Goal: Transaction & Acquisition: Purchase product/service

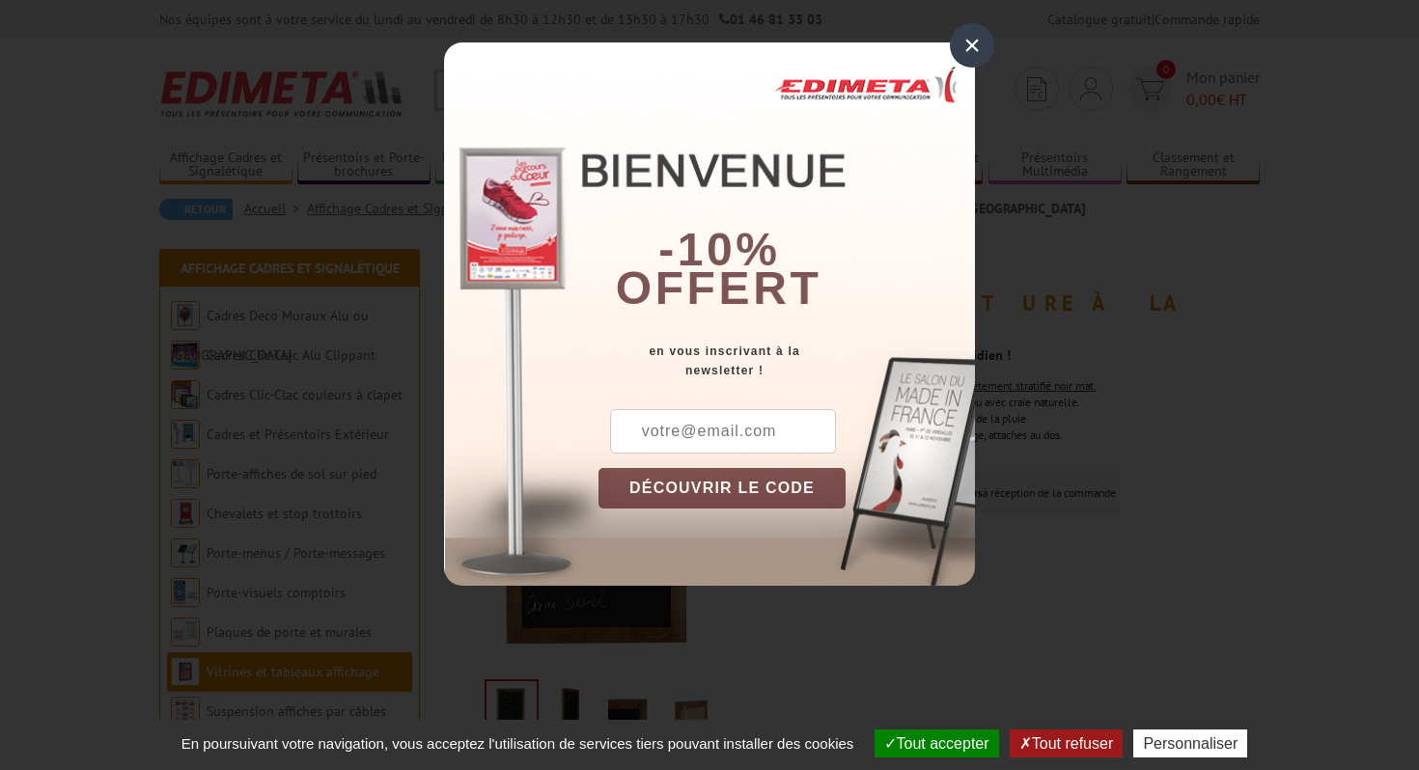
click at [964, 43] on div "×" at bounding box center [972, 45] width 44 height 44
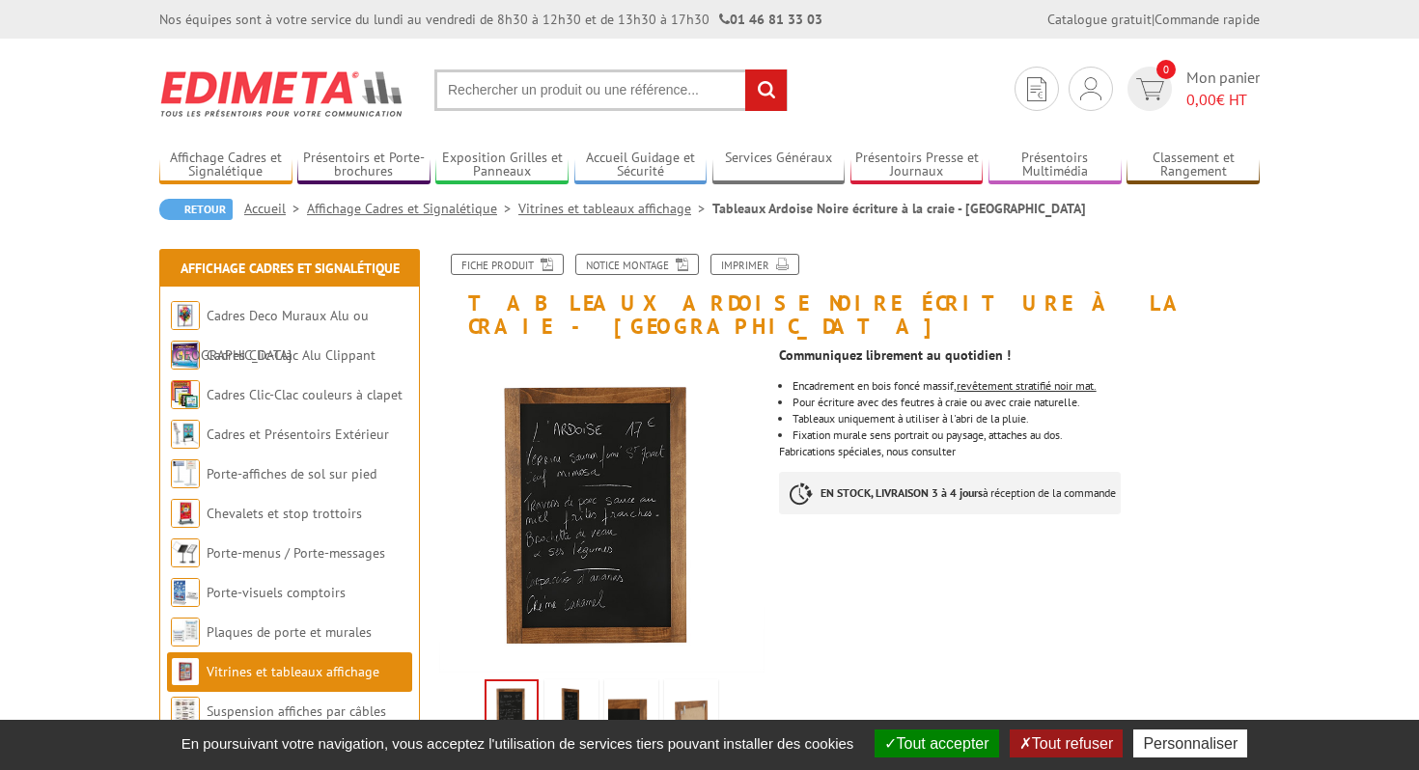
drag, startPoint x: 1007, startPoint y: 420, endPoint x: 953, endPoint y: 378, distance: 68.8
click at [951, 380] on ul "Encadrement en bois foncé massif, revêtement stratifié noir mat. Pour écriture …" at bounding box center [1019, 410] width 481 height 61
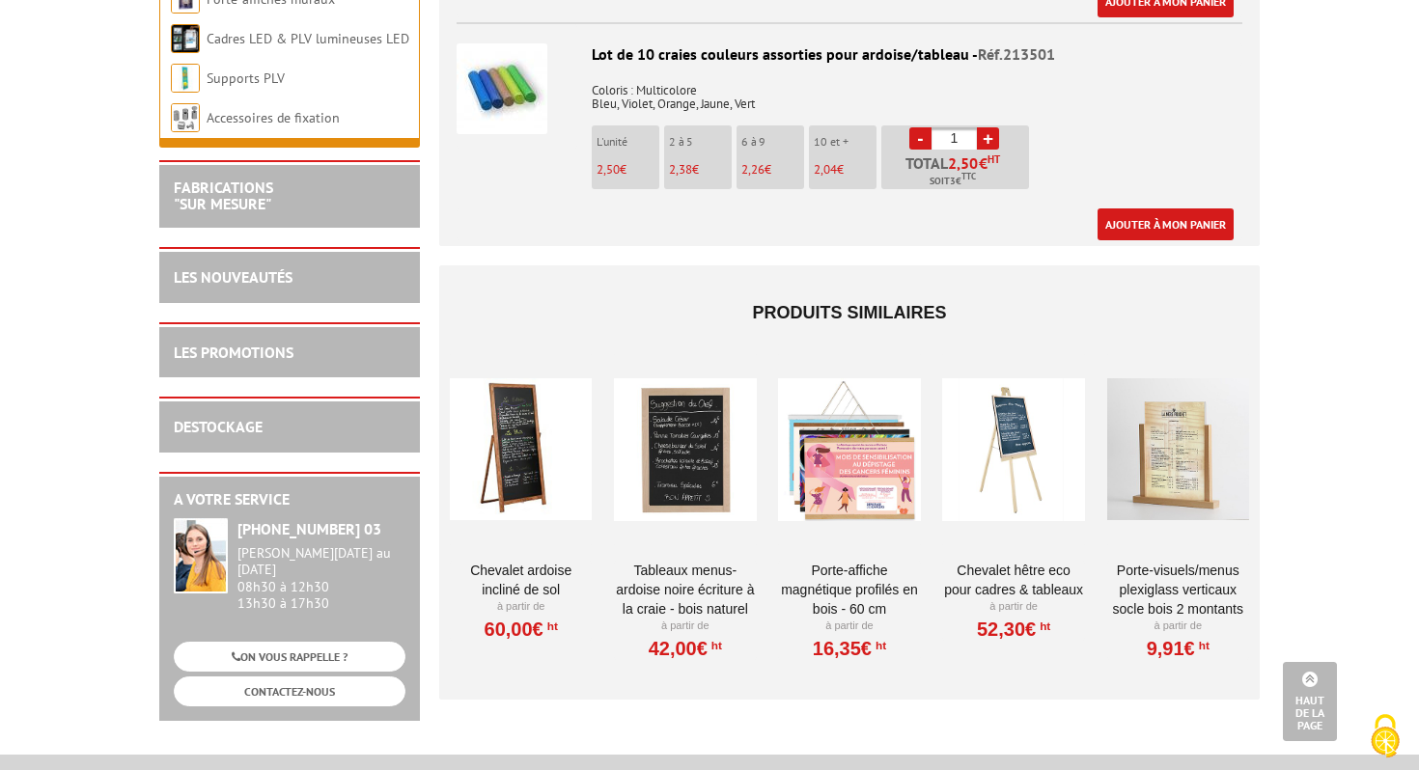
scroll to position [2646, 0]
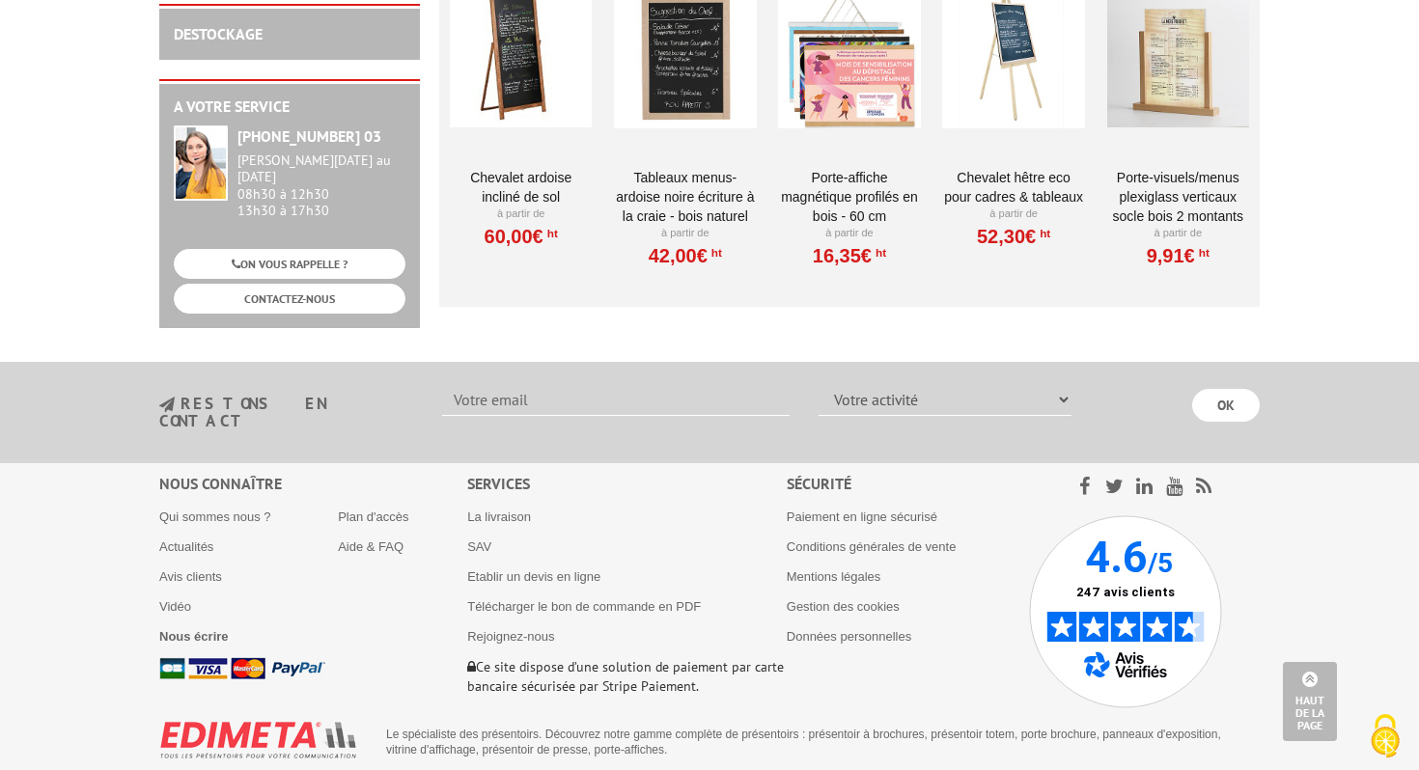
click at [651, 463] on div "Nous connaître Qui sommes nous ? Actualités Avis clients Vidéo Nous écrire Plan…" at bounding box center [709, 585] width 1101 height 245
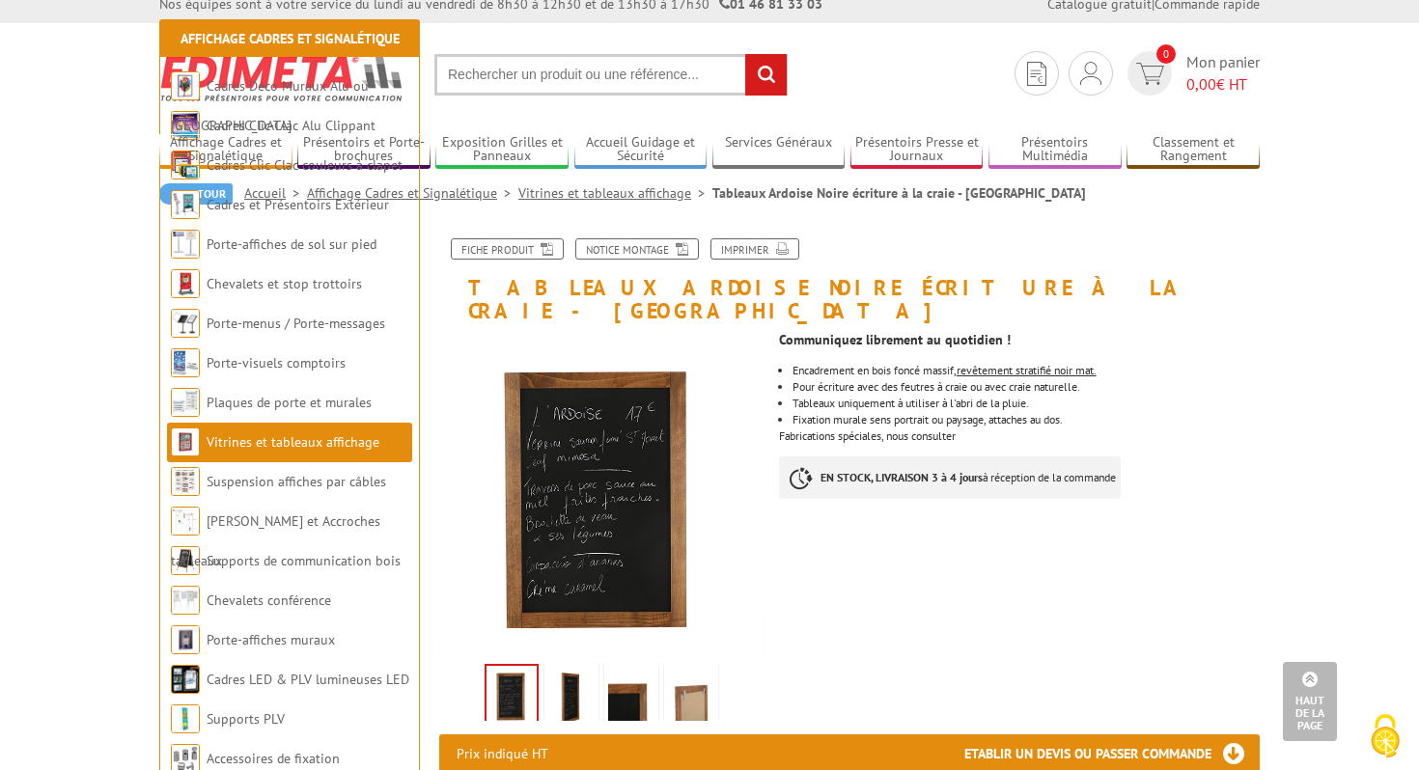
scroll to position [0, 0]
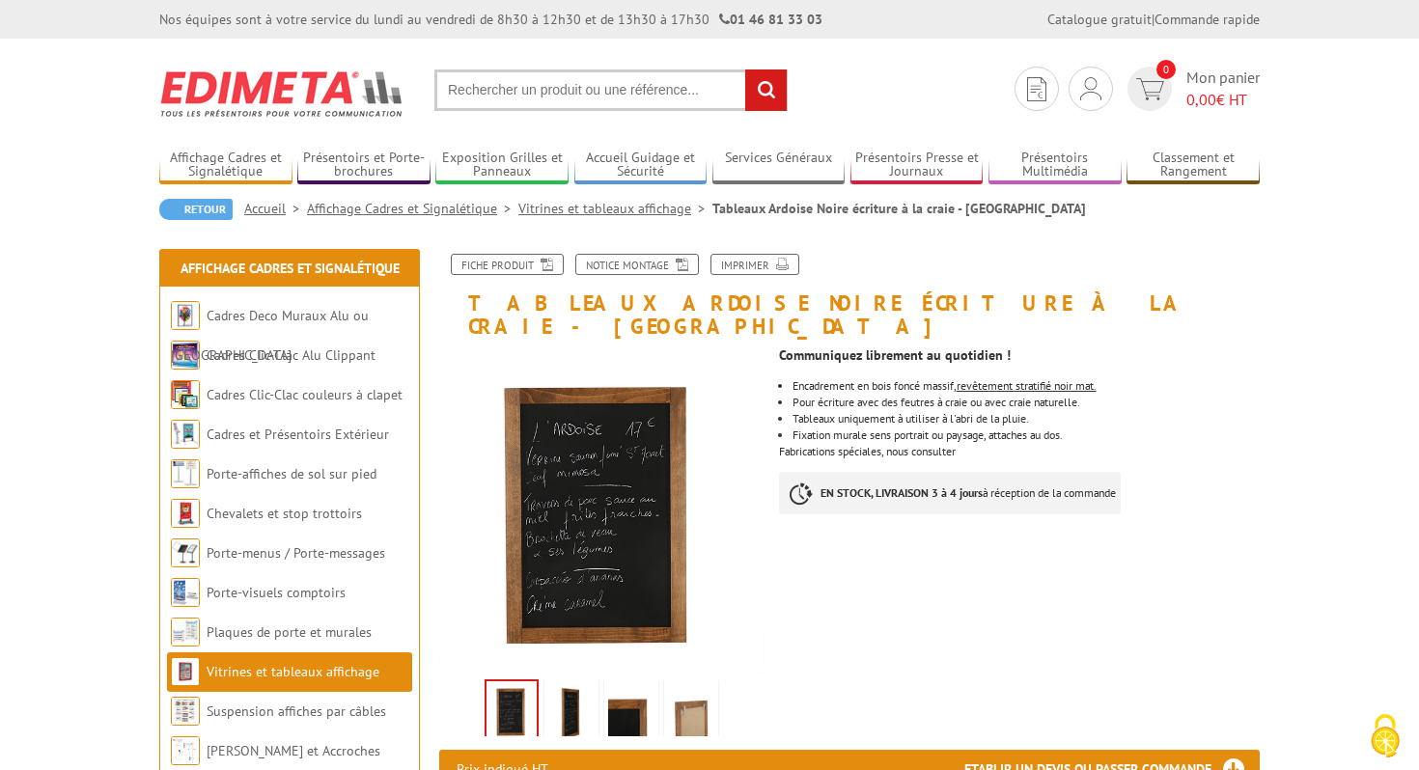
click at [1012, 378] on u "revêtement stratifié noir mat." at bounding box center [1027, 385] width 140 height 14
click at [1011, 378] on u "revêtement stratifié noir mat." at bounding box center [1027, 385] width 140 height 14
click at [1020, 472] on p "EN STOCK, LIVRAISON 3 à 4 jours à réception de la commande" at bounding box center [950, 493] width 342 height 42
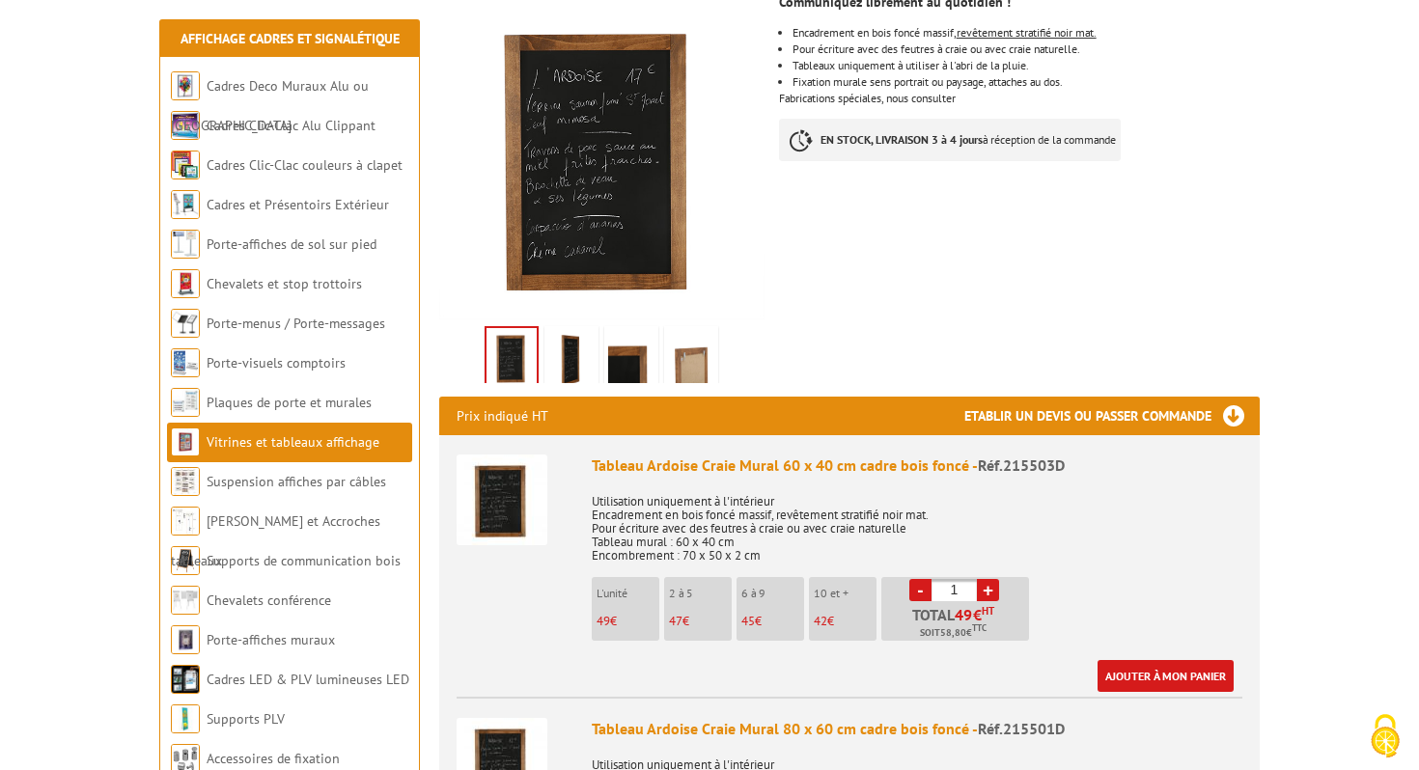
scroll to position [358, 0]
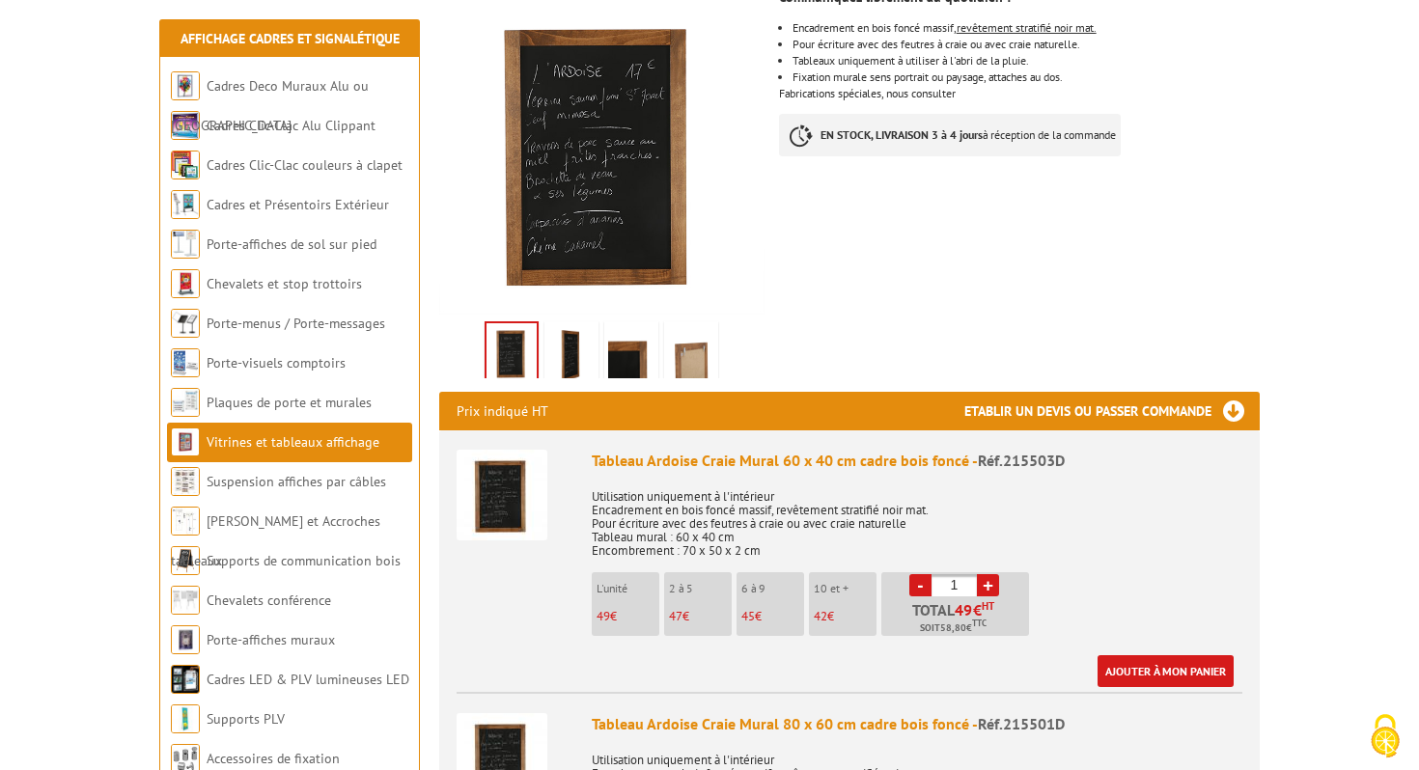
click at [624, 334] on img at bounding box center [631, 355] width 46 height 60
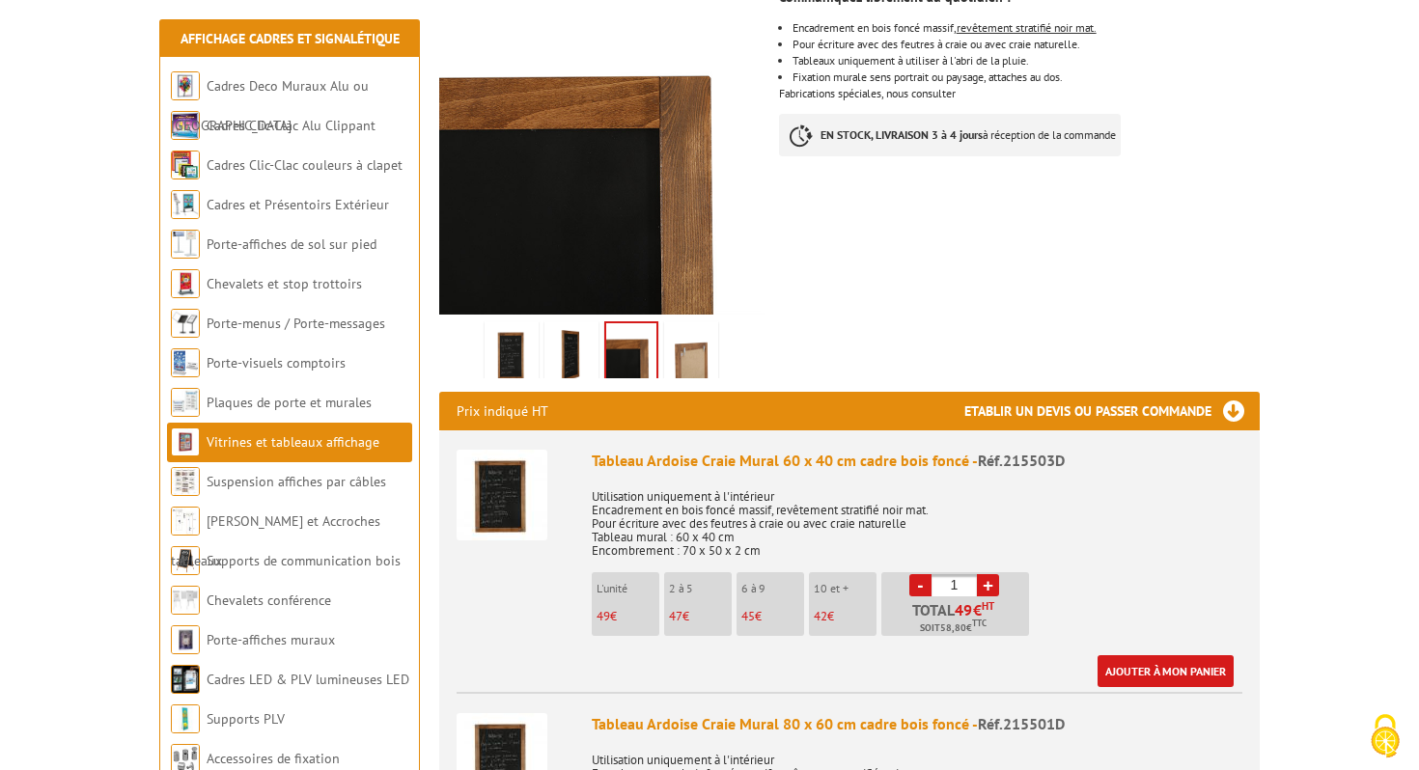
click at [568, 325] on img at bounding box center [571, 355] width 46 height 60
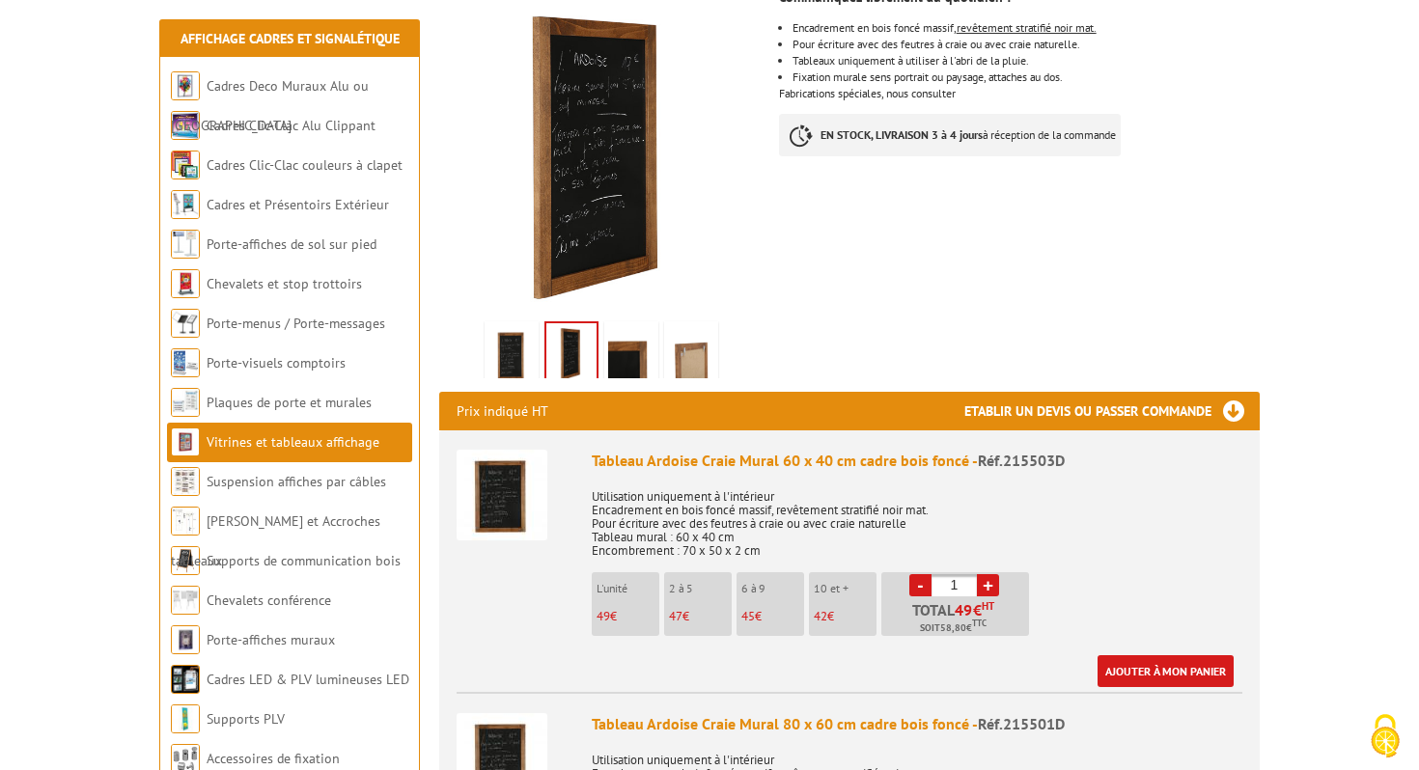
click at [701, 340] on img at bounding box center [691, 355] width 46 height 60
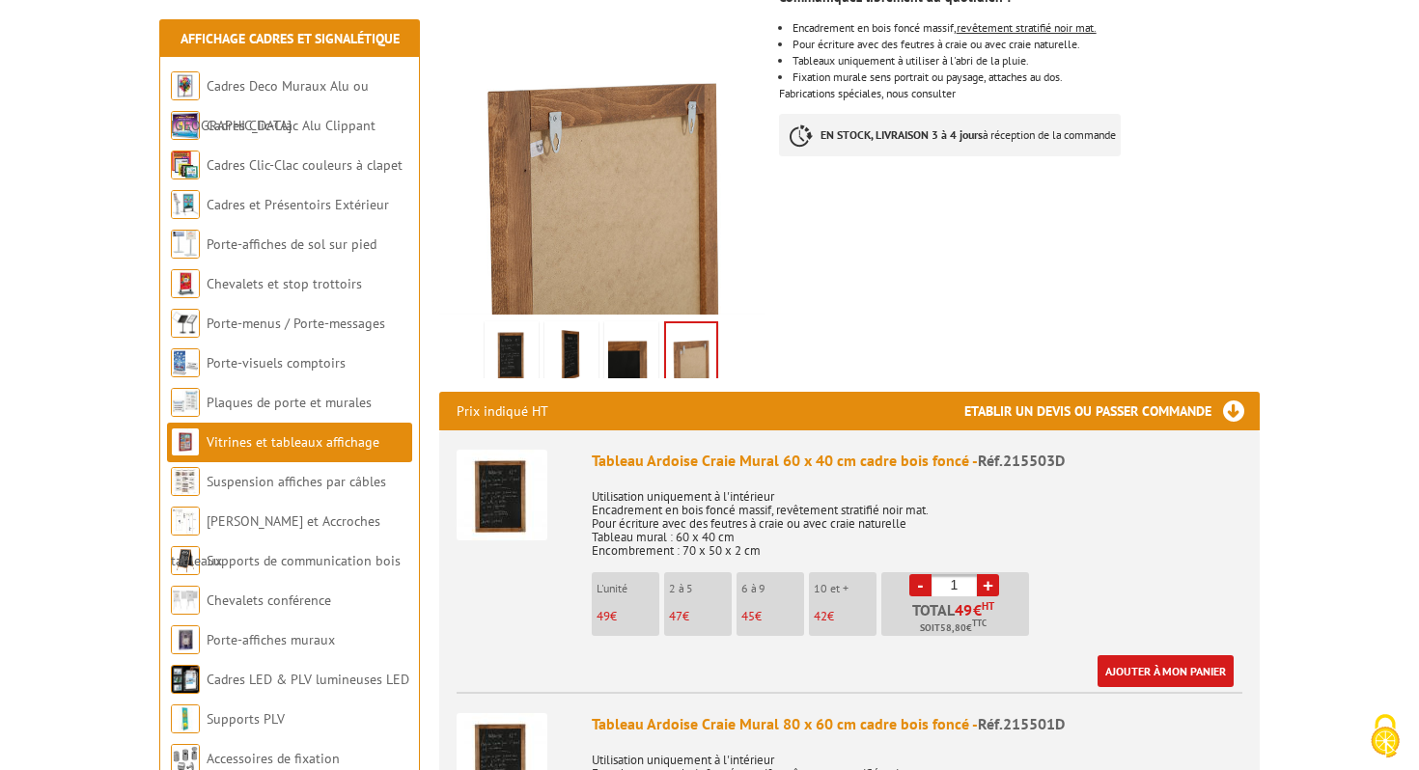
click at [701, 340] on img at bounding box center [691, 353] width 50 height 60
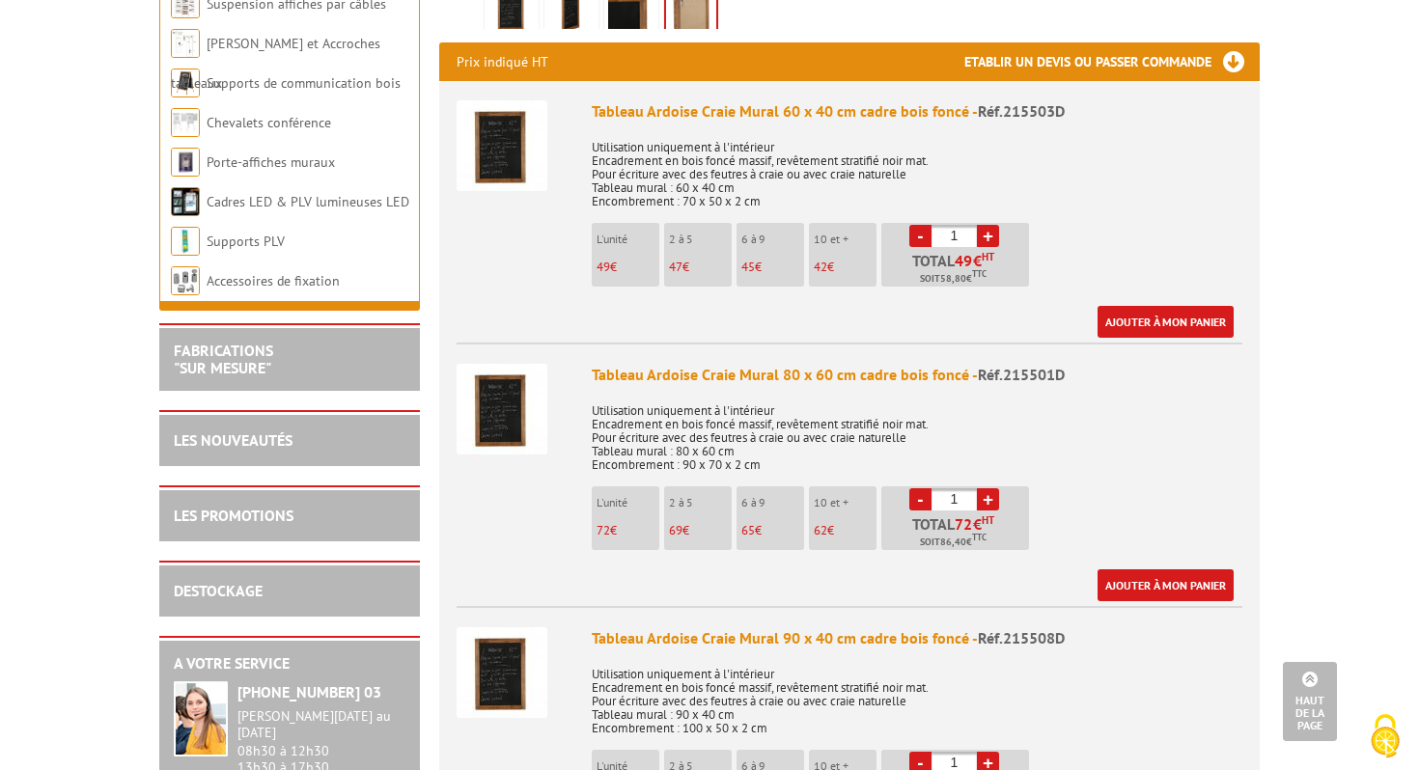
scroll to position [0, 0]
